Goal: Check status: Check status

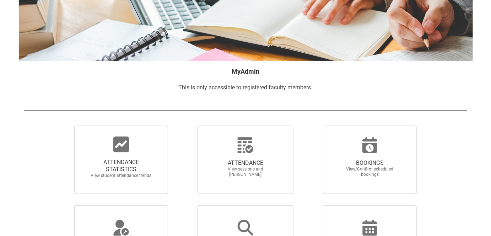
scroll to position [64, 0]
click at [138, 143] on div at bounding box center [121, 144] width 68 height 17
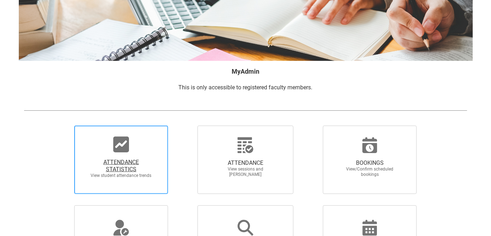
click at [63, 126] on input "ATTENDANCE STATISTICS View student attendance trends" at bounding box center [62, 125] width 0 height 0
radio input "true"
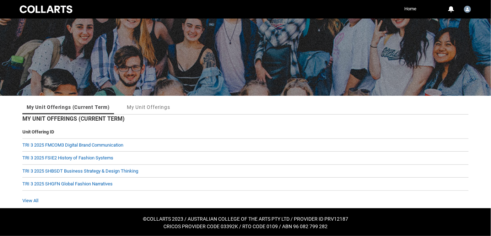
scroll to position [38, 0]
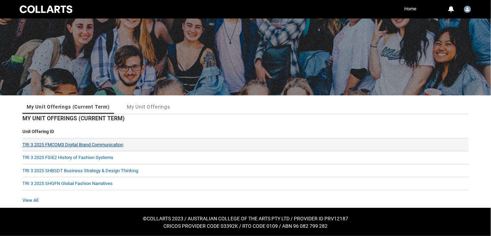
click at [87, 142] on link "TRI 3 2025 FMCOM3 Digital Brand Communication" at bounding box center [72, 144] width 101 height 5
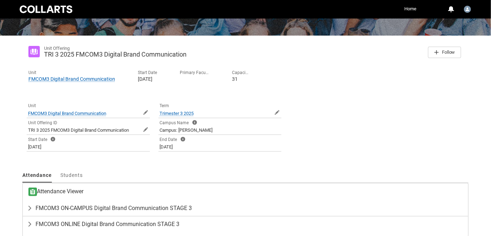
scroll to position [130, 0]
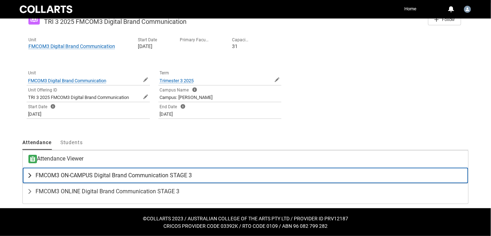
click at [90, 172] on span "FMCOM3 ON-CAMPUS Digital Brand Communication STAGE 3" at bounding box center [114, 175] width 156 height 7
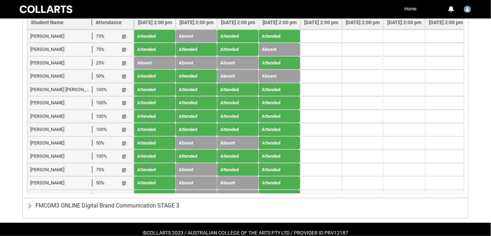
scroll to position [312, 0]
